Goal: Transaction & Acquisition: Purchase product/service

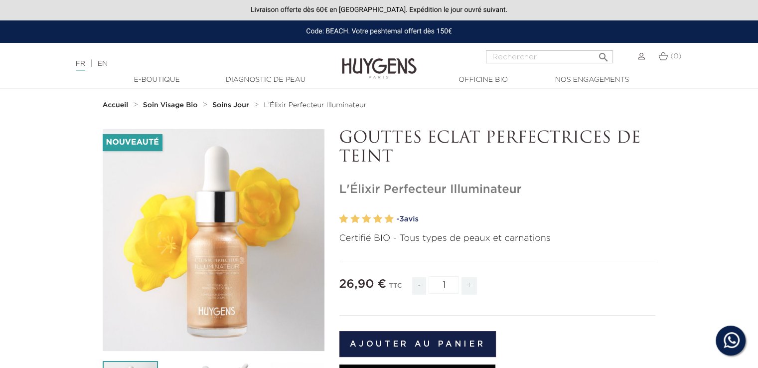
click at [643, 57] on img at bounding box center [641, 56] width 7 height 7
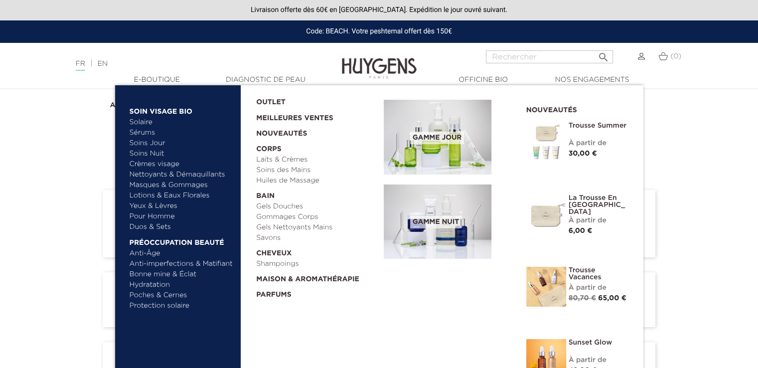
click at [144, 141] on link "Soins Jour" at bounding box center [182, 143] width 104 height 10
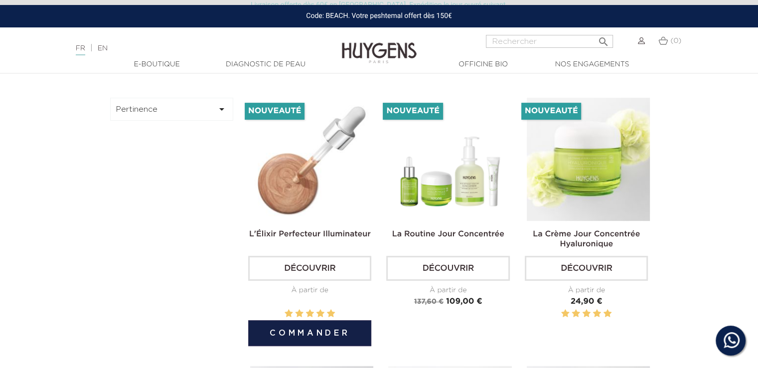
scroll to position [291, 0]
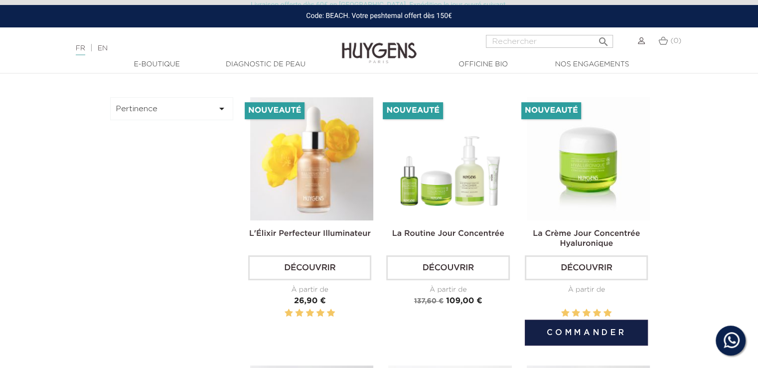
click at [588, 264] on link "Découvrir" at bounding box center [586, 267] width 123 height 25
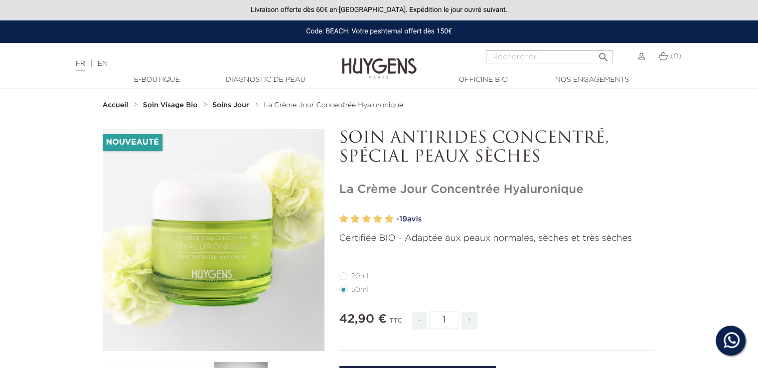
click at [342, 275] on label27"] "20ml" at bounding box center [360, 276] width 41 height 8
radio input "true"
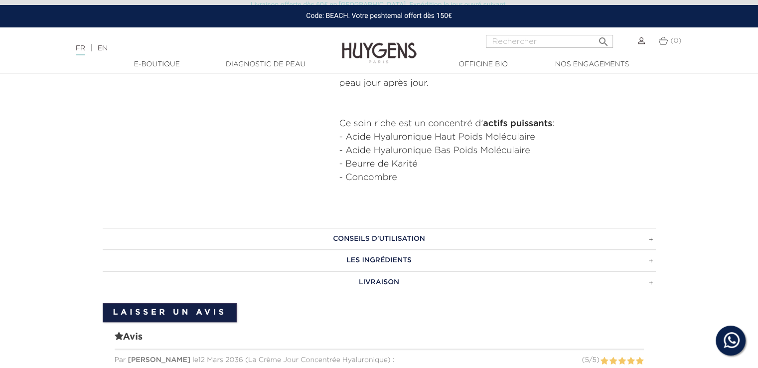
scroll to position [542, 0]
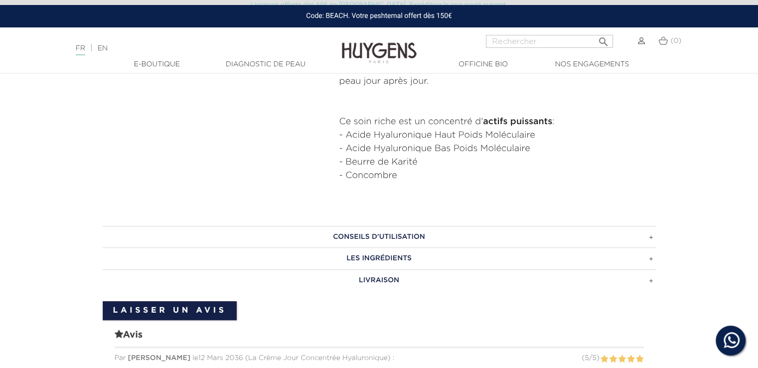
click at [651, 237] on h3 "Conseils d'utilisation" at bounding box center [379, 237] width 553 height 22
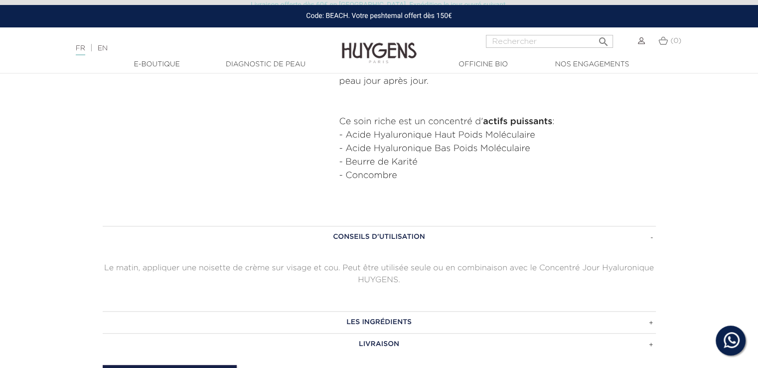
click at [652, 234] on h3 "Conseils d'utilisation" at bounding box center [379, 237] width 553 height 22
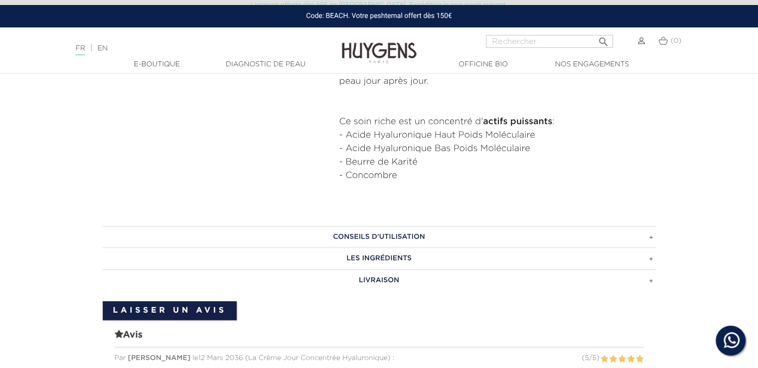
click at [651, 258] on h3 "Les ingrédients" at bounding box center [379, 258] width 553 height 22
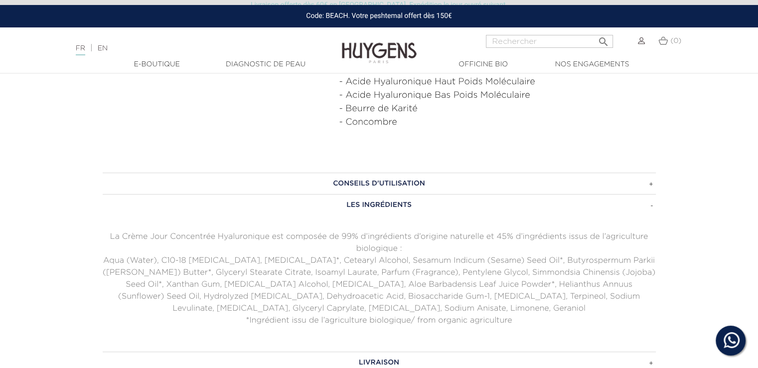
scroll to position [598, 0]
click at [650, 203] on h3 "Les ingrédients" at bounding box center [379, 202] width 553 height 22
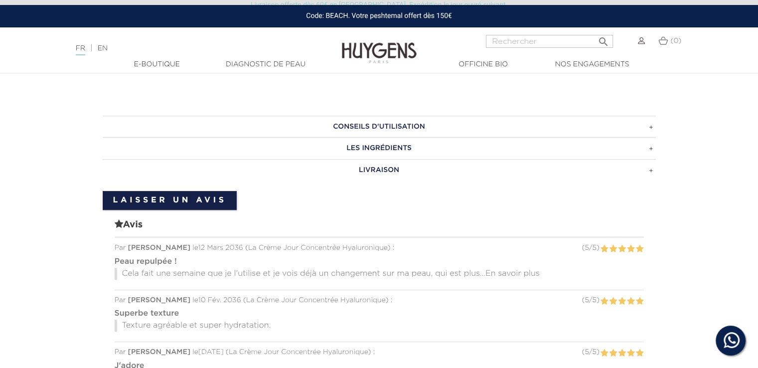
scroll to position [653, 0]
click at [488, 272] on span "En savoir plus" at bounding box center [513, 273] width 54 height 8
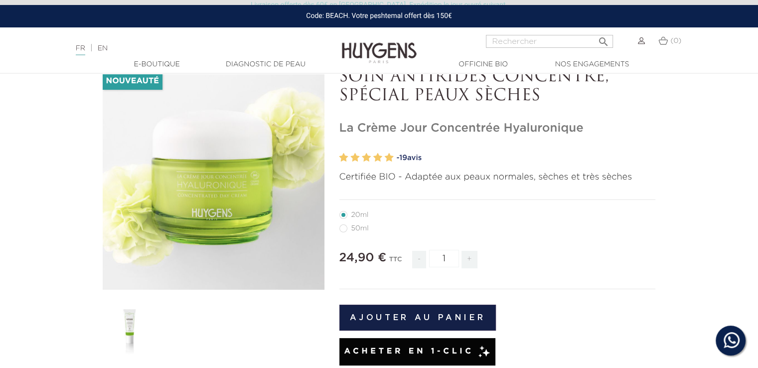
scroll to position [0, 0]
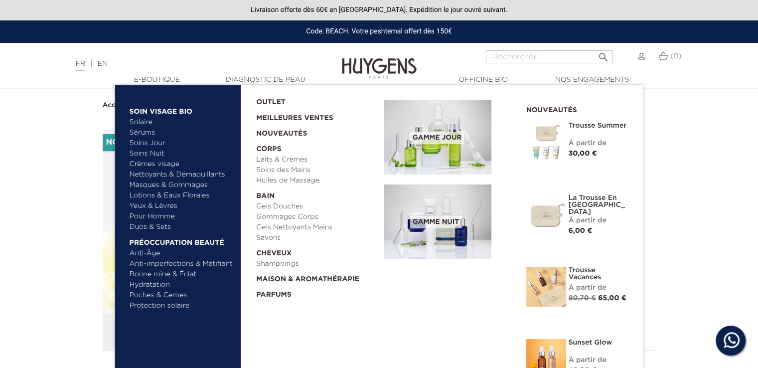
click at [441, 145] on img at bounding box center [438, 137] width 108 height 75
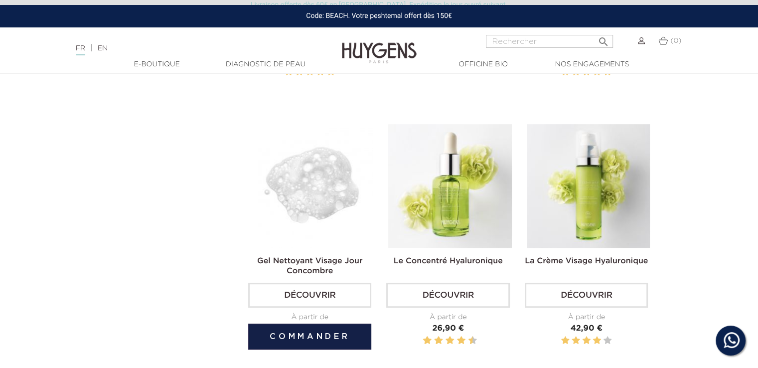
scroll to position [537, 0]
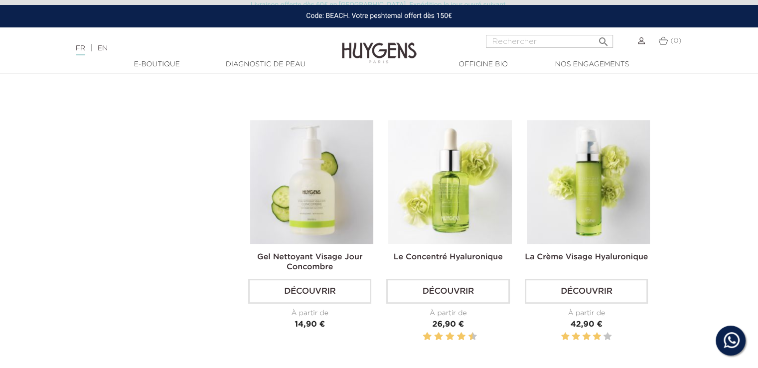
click at [372, 261] on div "Gel Nettoyant Visage Jour Concombre Découvrir À partir de Prix 14,90 €" at bounding box center [310, 241] width 138 height 243
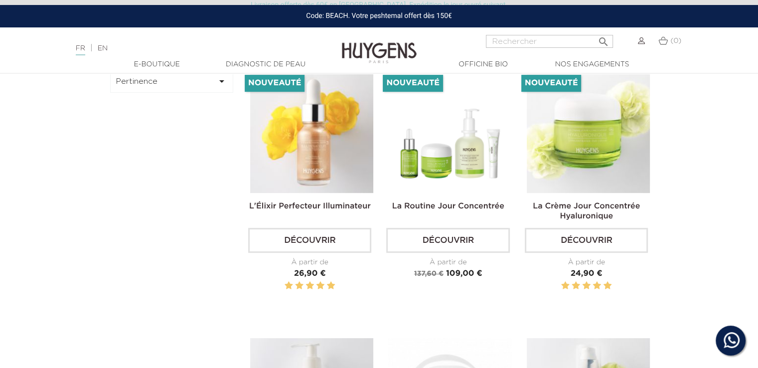
scroll to position [318, 0]
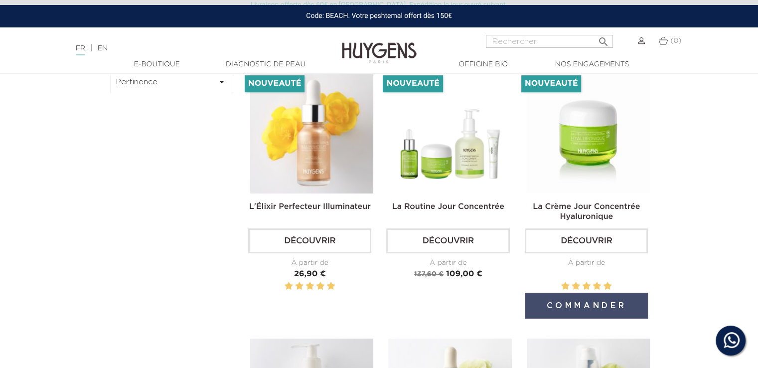
click at [588, 299] on button "Commander" at bounding box center [586, 306] width 123 height 26
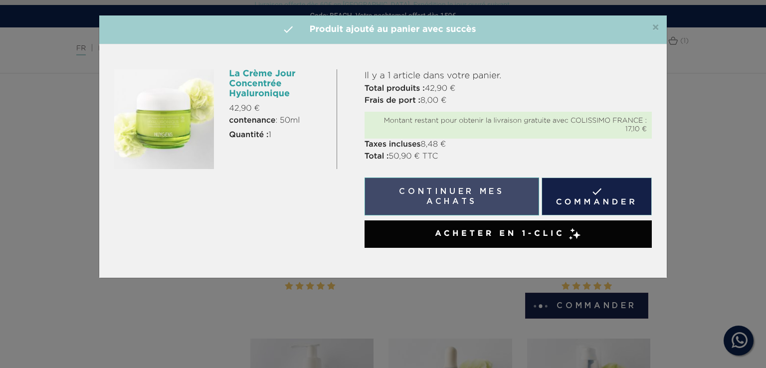
click at [473, 189] on button "Continuer mes achats" at bounding box center [451, 197] width 175 height 38
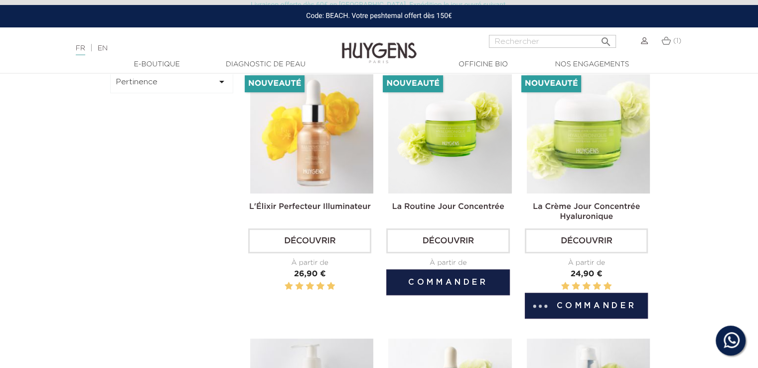
click at [447, 240] on link "Découvrir" at bounding box center [447, 240] width 123 height 25
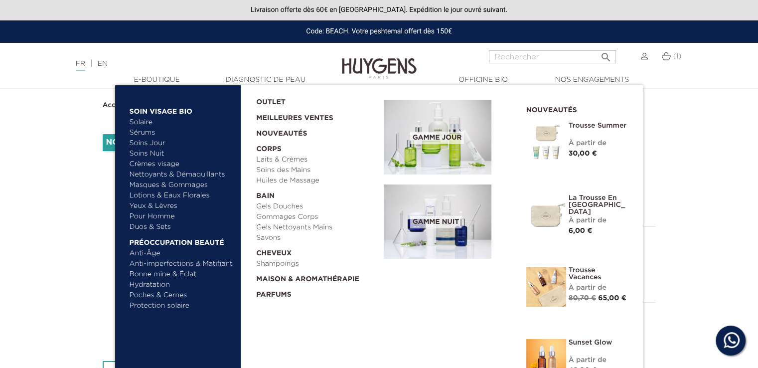
click at [149, 142] on link "Soins Jour" at bounding box center [182, 143] width 104 height 10
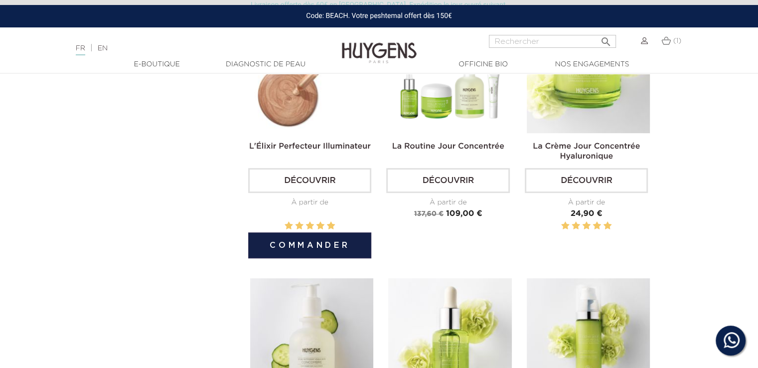
scroll to position [379, 0]
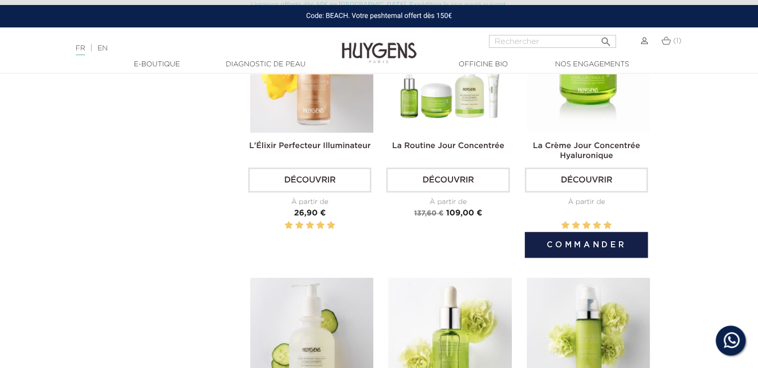
click at [583, 175] on link "Découvrir" at bounding box center [586, 180] width 123 height 25
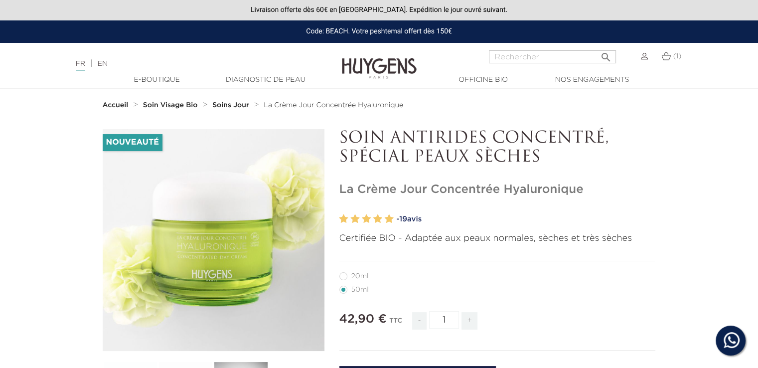
click at [341, 277] on label27"] "20ml" at bounding box center [360, 276] width 41 height 8
radio input "true"
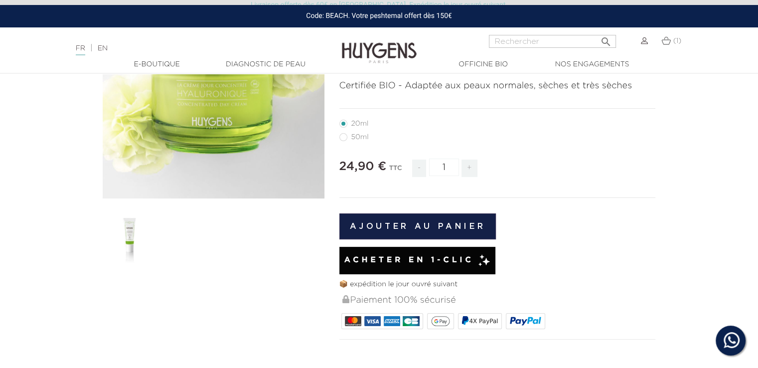
scroll to position [153, 0]
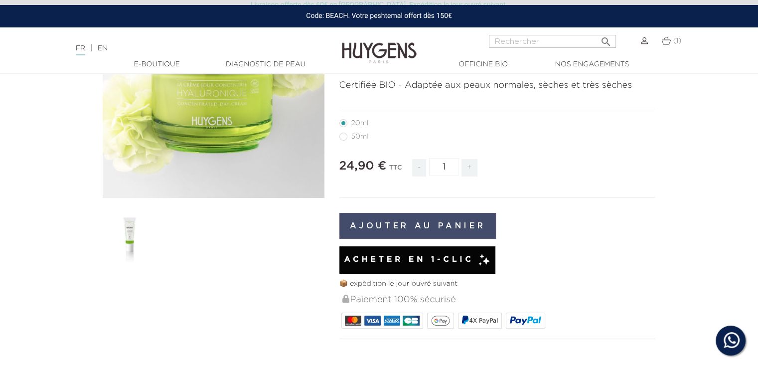
click at [403, 223] on button "Ajouter au panier" at bounding box center [418, 226] width 157 height 26
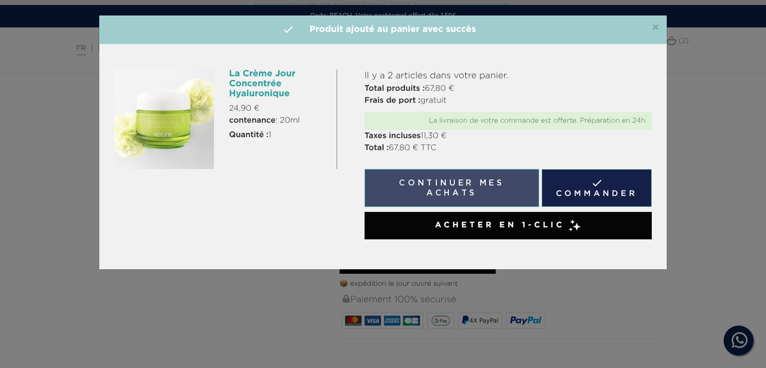
click at [455, 184] on button "Continuer mes achats" at bounding box center [451, 188] width 175 height 38
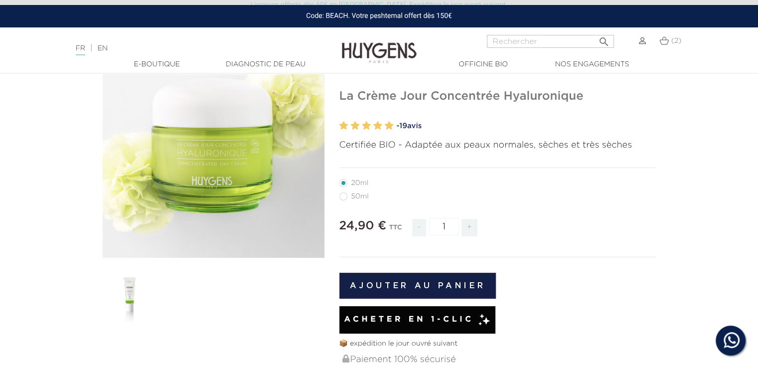
scroll to position [0, 0]
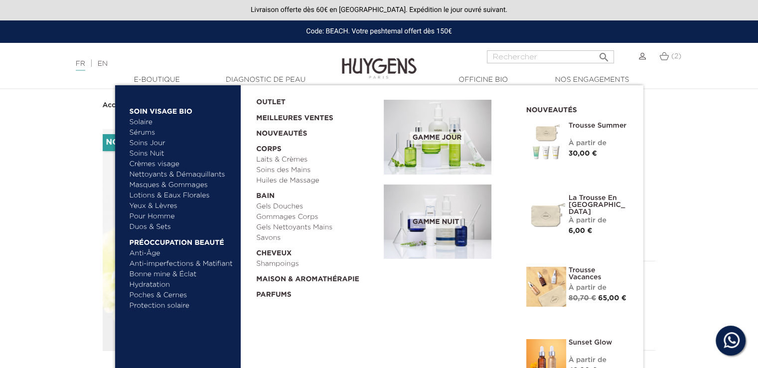
click at [152, 174] on link "Nettoyants & Démaquillants" at bounding box center [182, 175] width 104 height 10
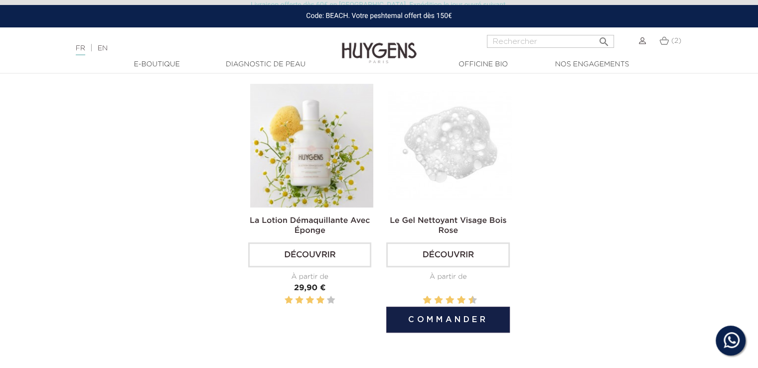
scroll to position [593, 0]
click at [442, 249] on link "Découvrir" at bounding box center [447, 253] width 123 height 25
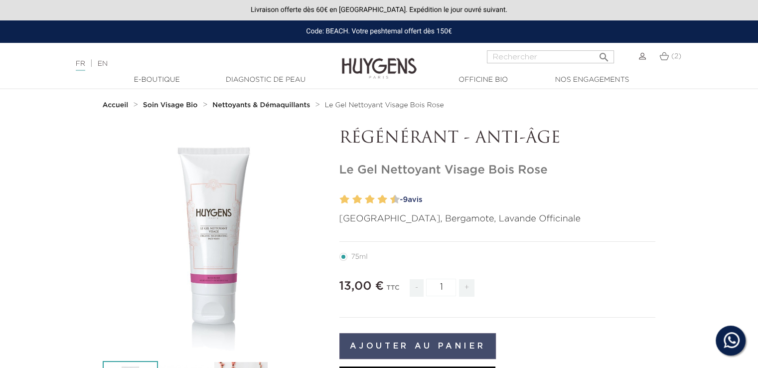
click at [401, 345] on button "Ajouter au panier" at bounding box center [418, 346] width 157 height 26
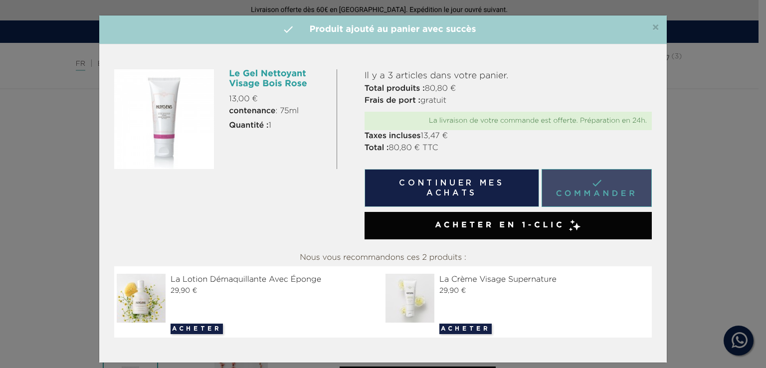
click at [583, 181] on link " Commander" at bounding box center [597, 188] width 110 height 38
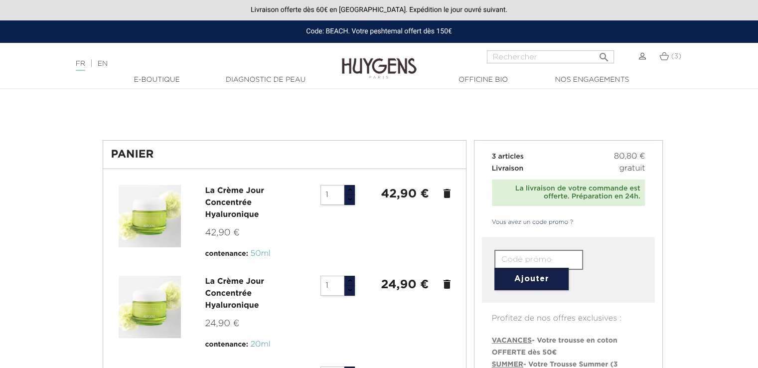
click at [449, 193] on icon "delete" at bounding box center [447, 193] width 12 height 12
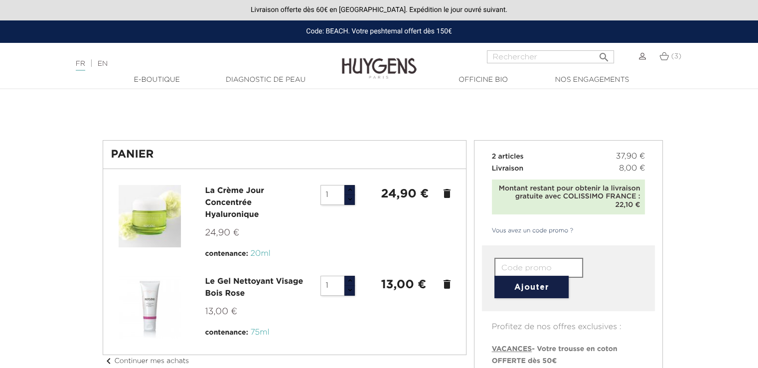
click at [446, 193] on icon "delete" at bounding box center [447, 193] width 12 height 12
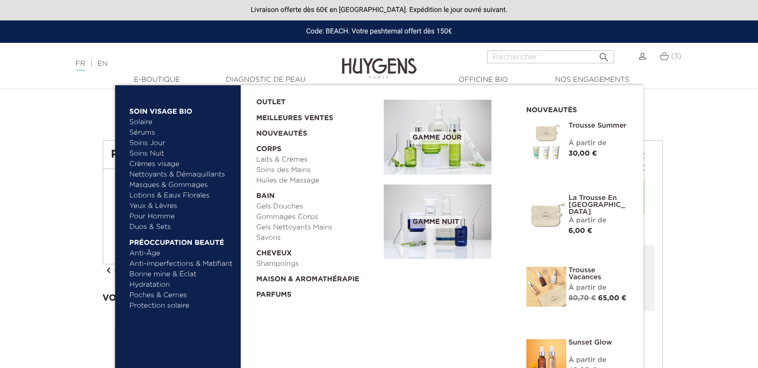
click at [150, 142] on link "Soins Jour" at bounding box center [182, 143] width 104 height 10
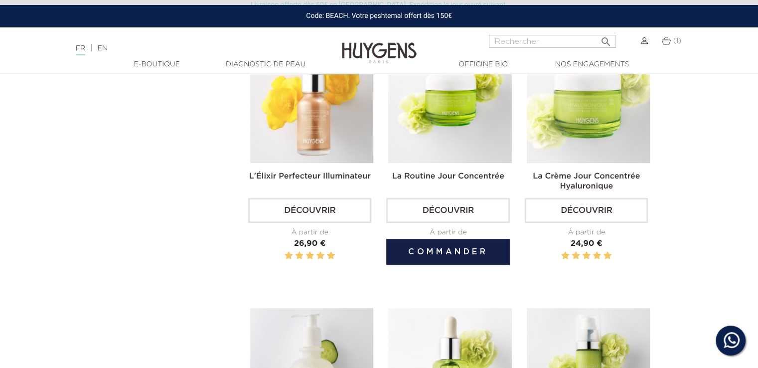
scroll to position [349, 0]
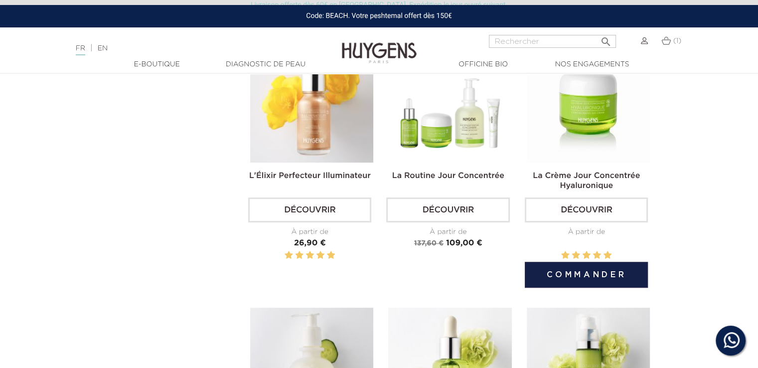
click at [584, 209] on link "Découvrir" at bounding box center [586, 209] width 123 height 25
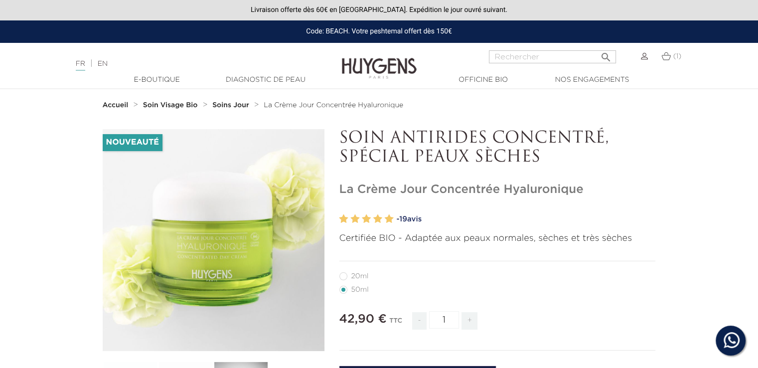
click at [345, 276] on label27"] "20ml" at bounding box center [360, 276] width 41 height 8
radio input "true"
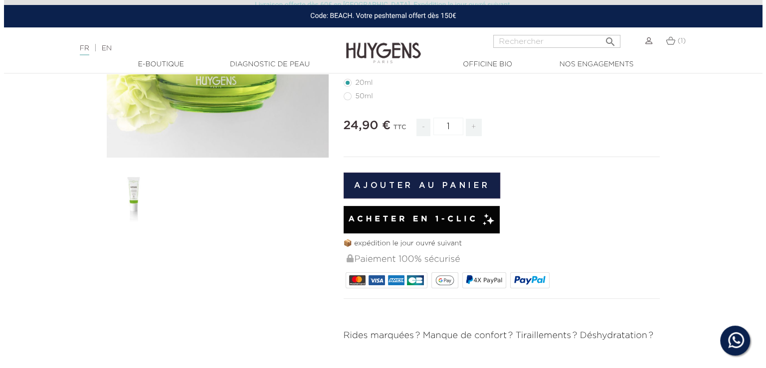
scroll to position [188, 0]
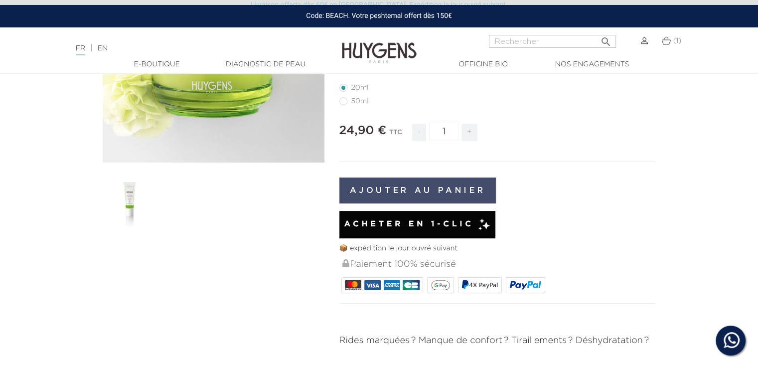
click at [399, 189] on button "Ajouter au panier" at bounding box center [418, 191] width 157 height 26
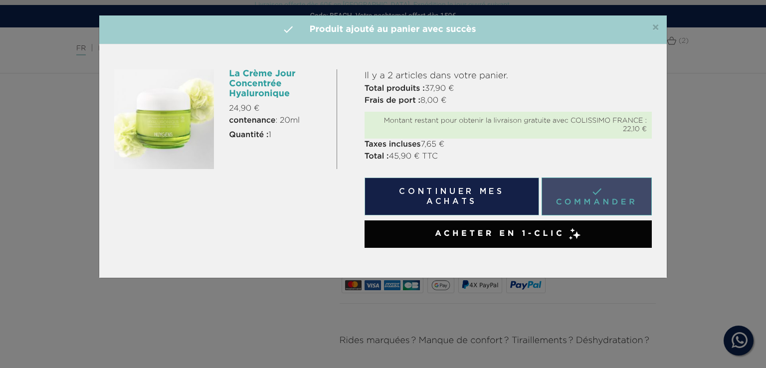
click at [608, 192] on link " Commander" at bounding box center [597, 197] width 110 height 38
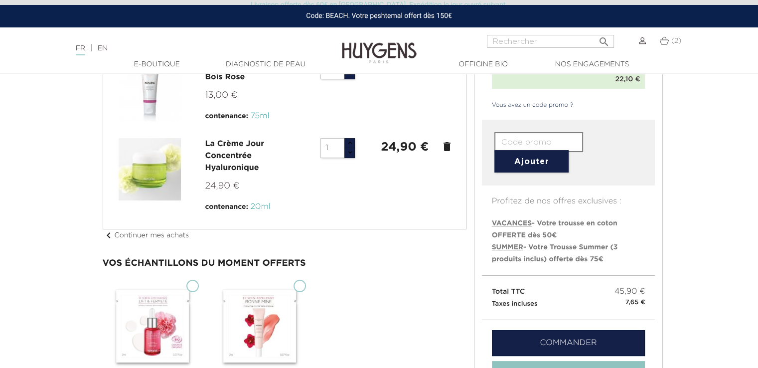
scroll to position [107, 0]
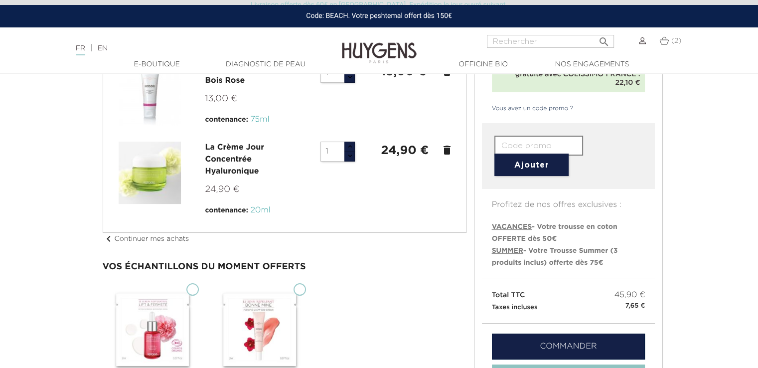
click at [503, 145] on input "text" at bounding box center [539, 146] width 89 height 20
type input "WELCOMEBACK5"
click at [531, 164] on button "Ajouter" at bounding box center [532, 165] width 74 height 22
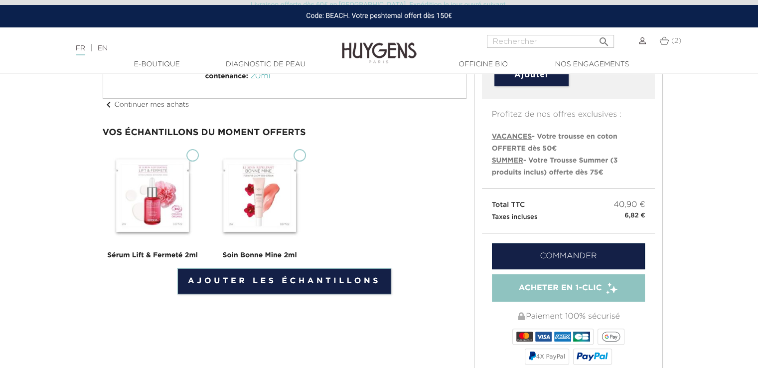
scroll to position [241, 0]
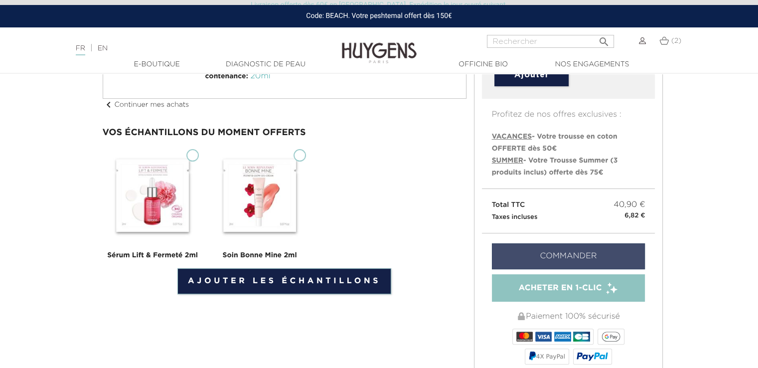
click at [575, 254] on link "Commander" at bounding box center [569, 256] width 154 height 26
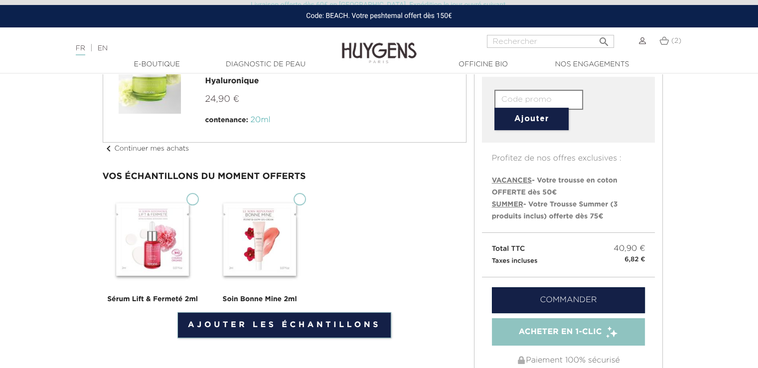
scroll to position [198, 0]
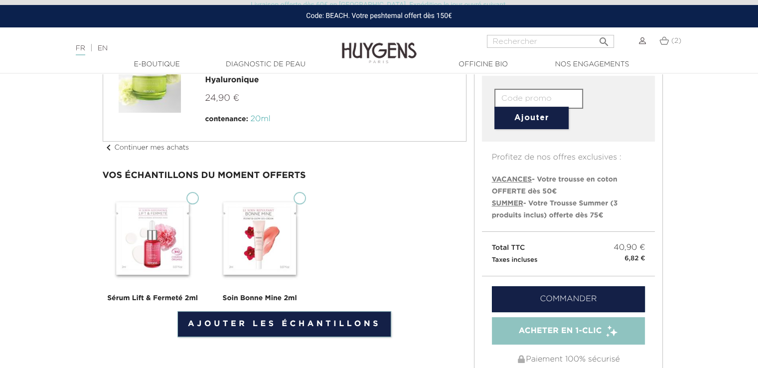
click at [195, 196] on input "Sérum Lift & Fermeté 2ml" at bounding box center [192, 198] width 12 height 12
checkbox input "true"
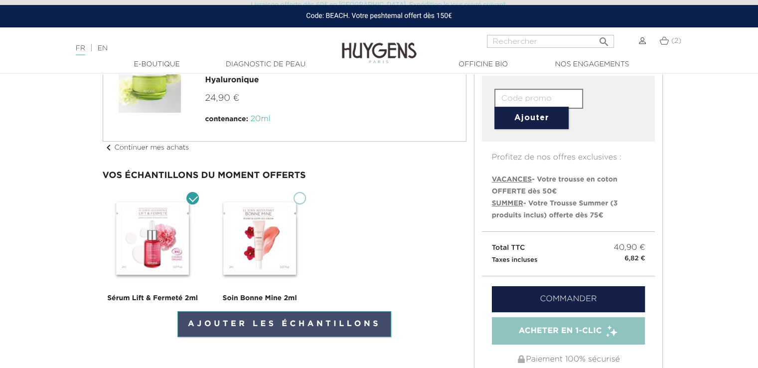
click at [270, 324] on link "Ajouter les échantillons" at bounding box center [285, 324] width 214 height 26
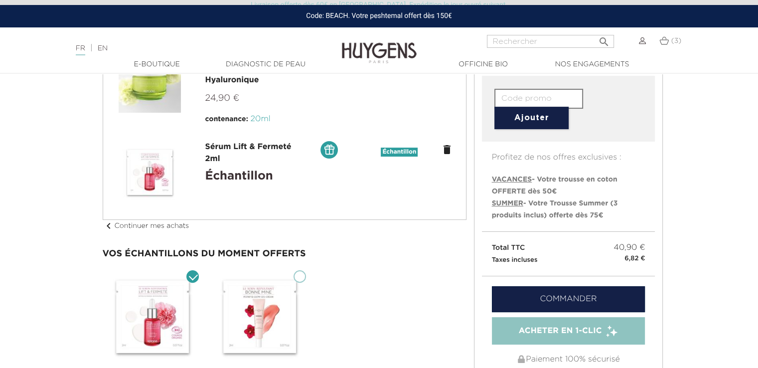
click at [303, 274] on input "Soin Bonne Mine 2ml" at bounding box center [300, 276] width 12 height 12
checkbox input "true"
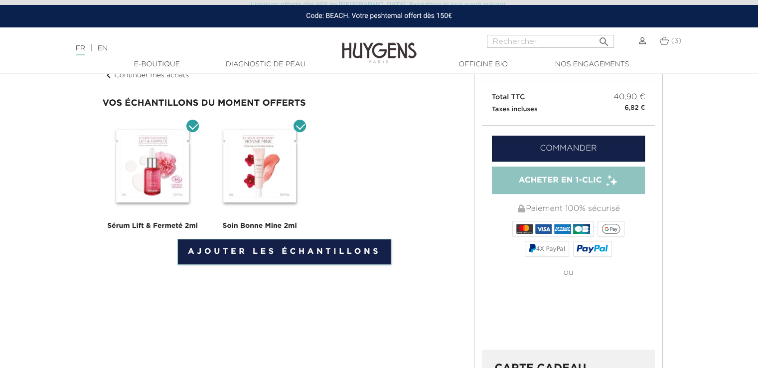
scroll to position [349, 0]
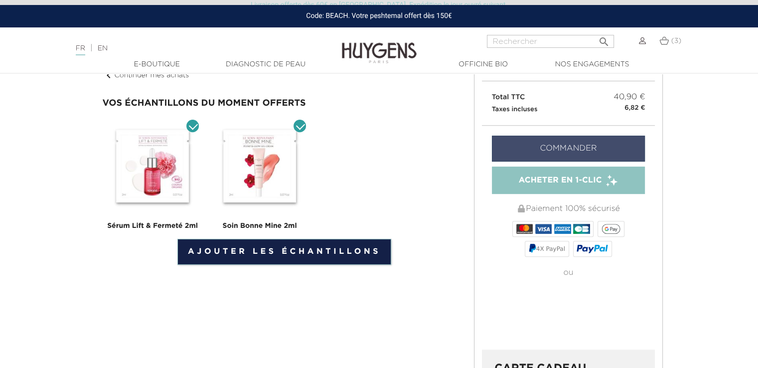
click at [554, 141] on link "Commander" at bounding box center [569, 149] width 154 height 26
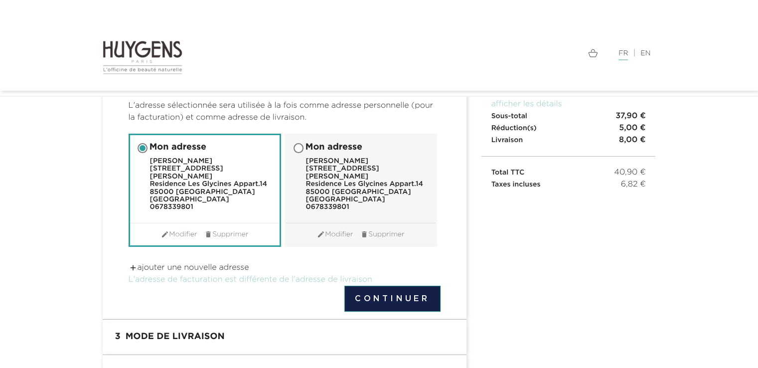
scroll to position [94, 0]
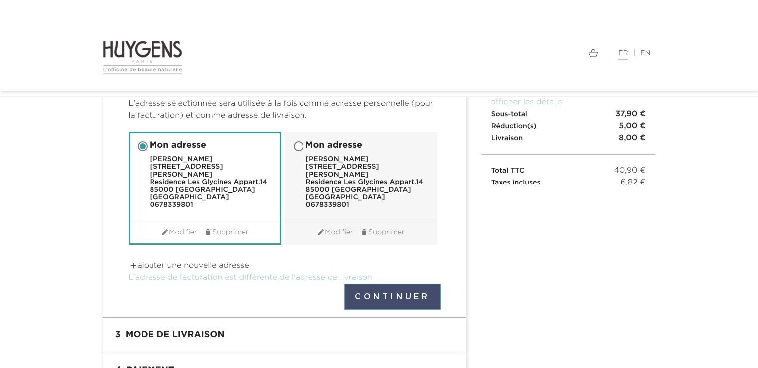
click at [386, 285] on button "Continuer" at bounding box center [393, 297] width 96 height 26
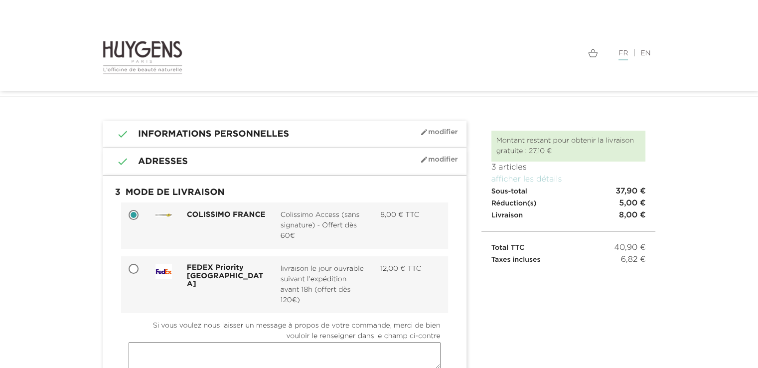
scroll to position [10, 0]
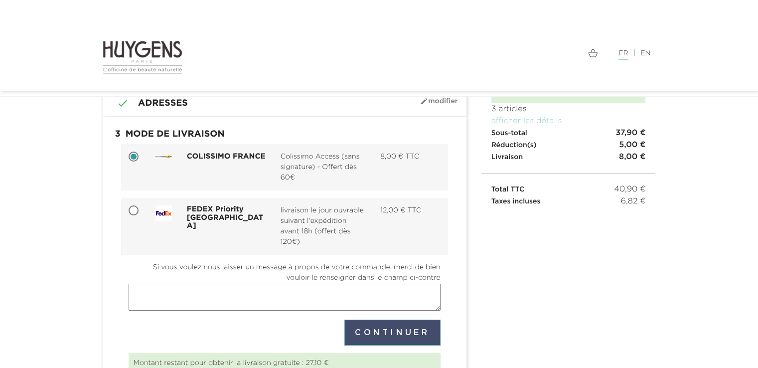
click at [369, 328] on button "Continuer" at bounding box center [393, 333] width 96 height 26
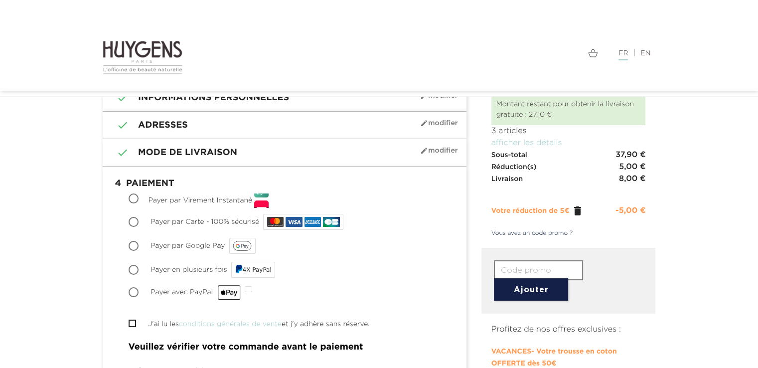
scroll to position [62, 0]
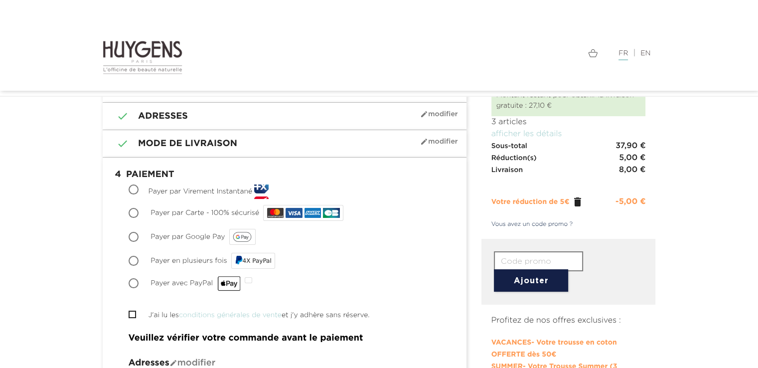
click at [132, 211] on input "Payer par Carte - 100% sécurisé" at bounding box center [135, 214] width 10 height 10
radio input "true"
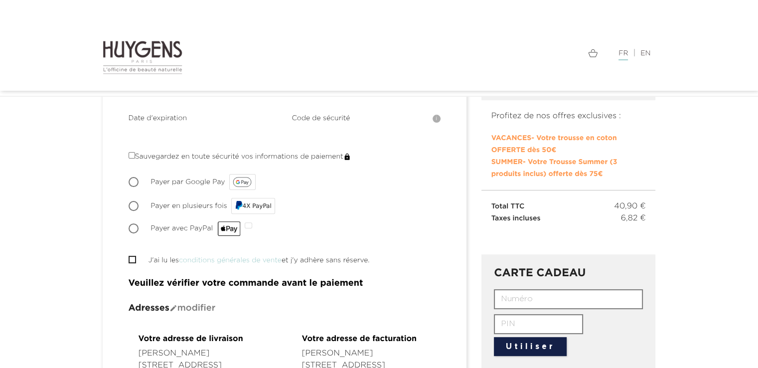
scroll to position [269, 0]
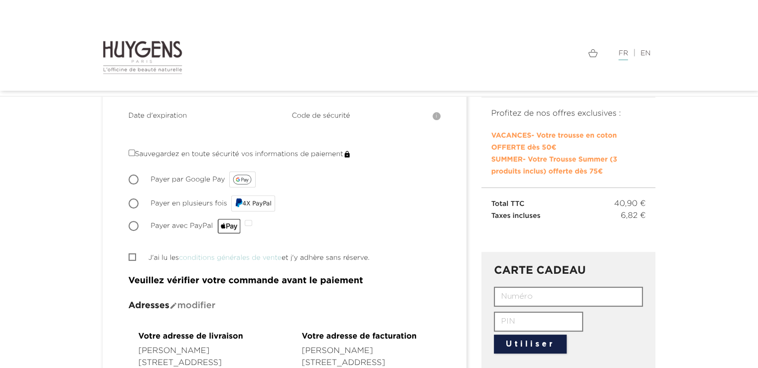
click at [130, 254] on input "J'ai lu les conditions générales de vente et j'y adhère sans réserve." at bounding box center [132, 257] width 6 height 6
checkbox input "true"
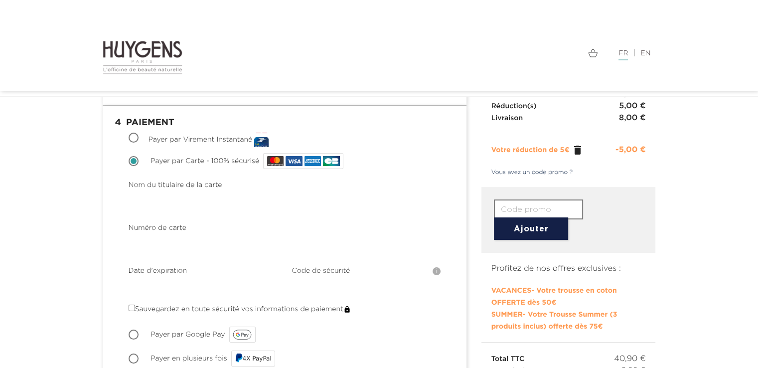
scroll to position [116, 0]
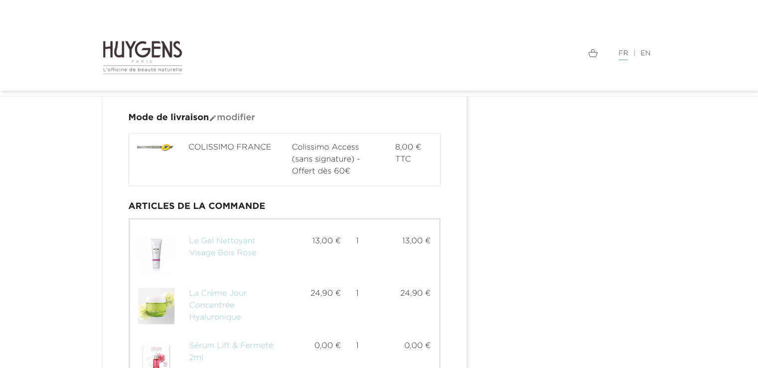
scroll to position [612, 0]
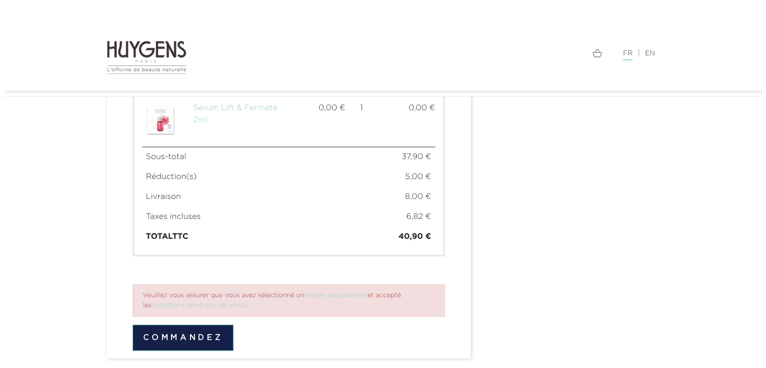
scroll to position [862, 0]
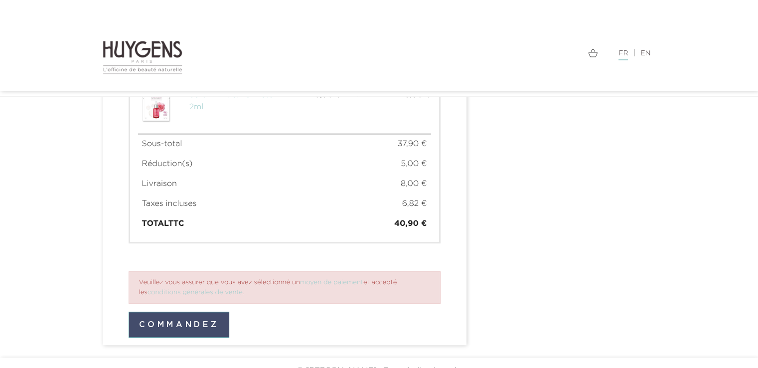
click at [172, 312] on button "Commandez" at bounding box center [179, 325] width 101 height 26
